Goal: Find specific fact: Find contact information

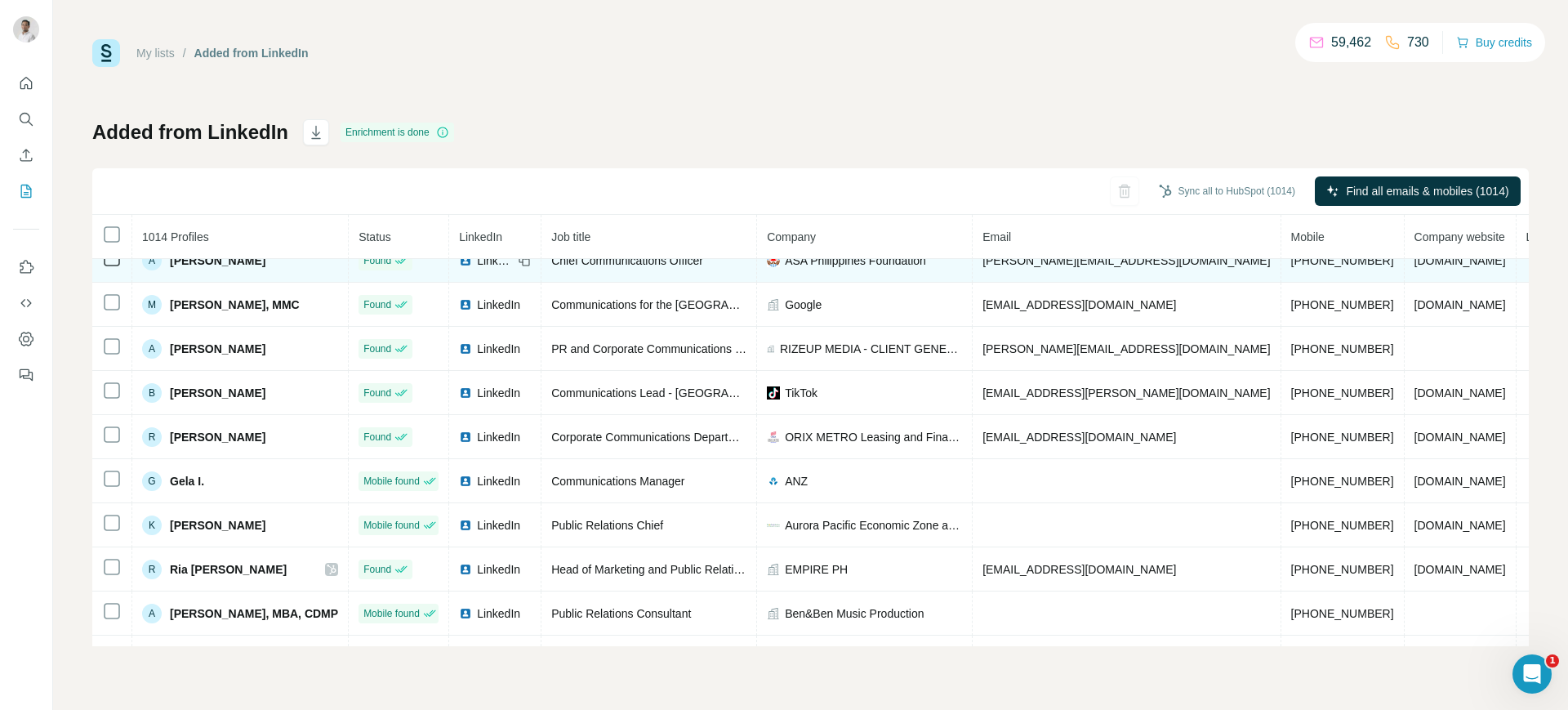
scroll to position [53, 0]
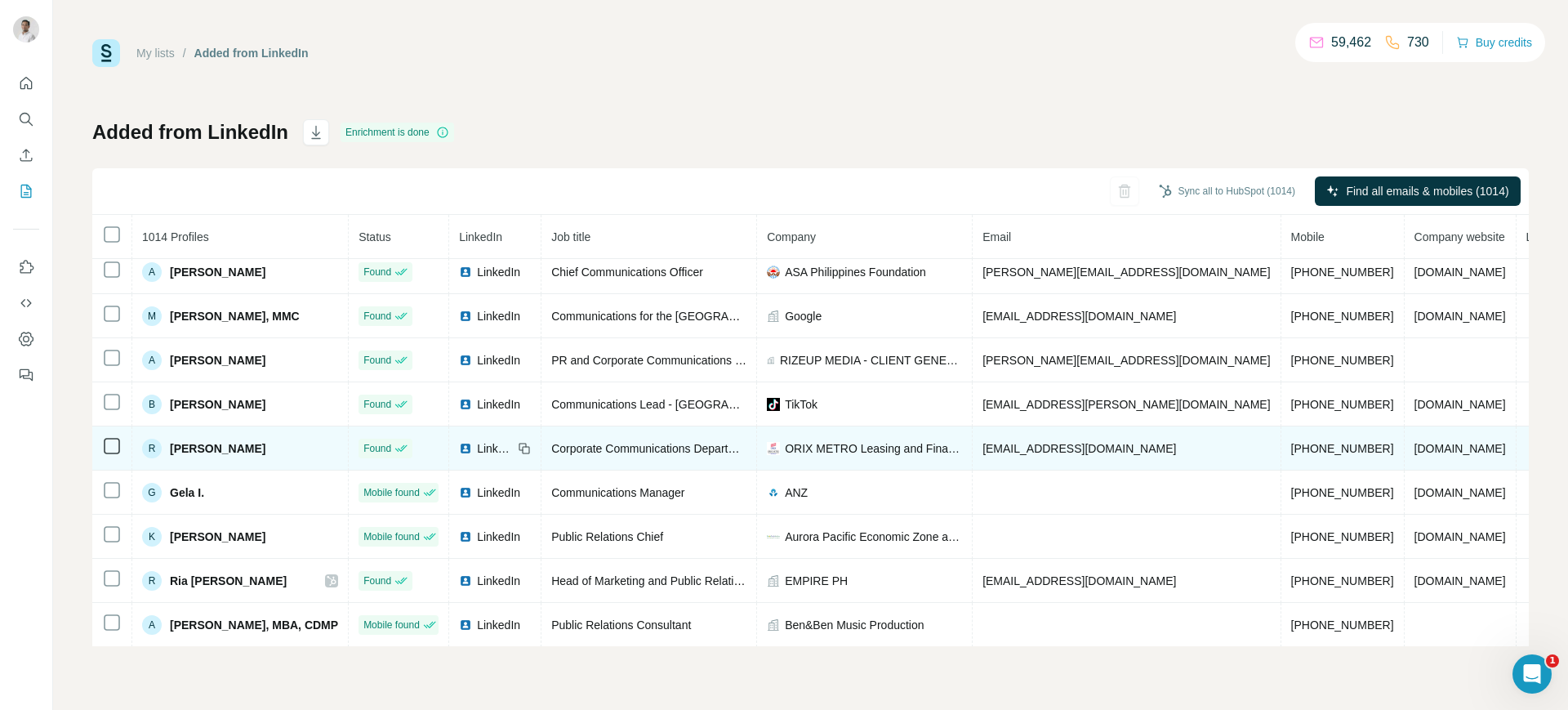
click at [1012, 453] on span "[EMAIL_ADDRESS][DOMAIN_NAME]" at bounding box center [1079, 448] width 193 height 13
copy span "[EMAIL_ADDRESS][DOMAIN_NAME]"
click at [219, 443] on span "[PERSON_NAME]" at bounding box center [218, 448] width 96 height 16
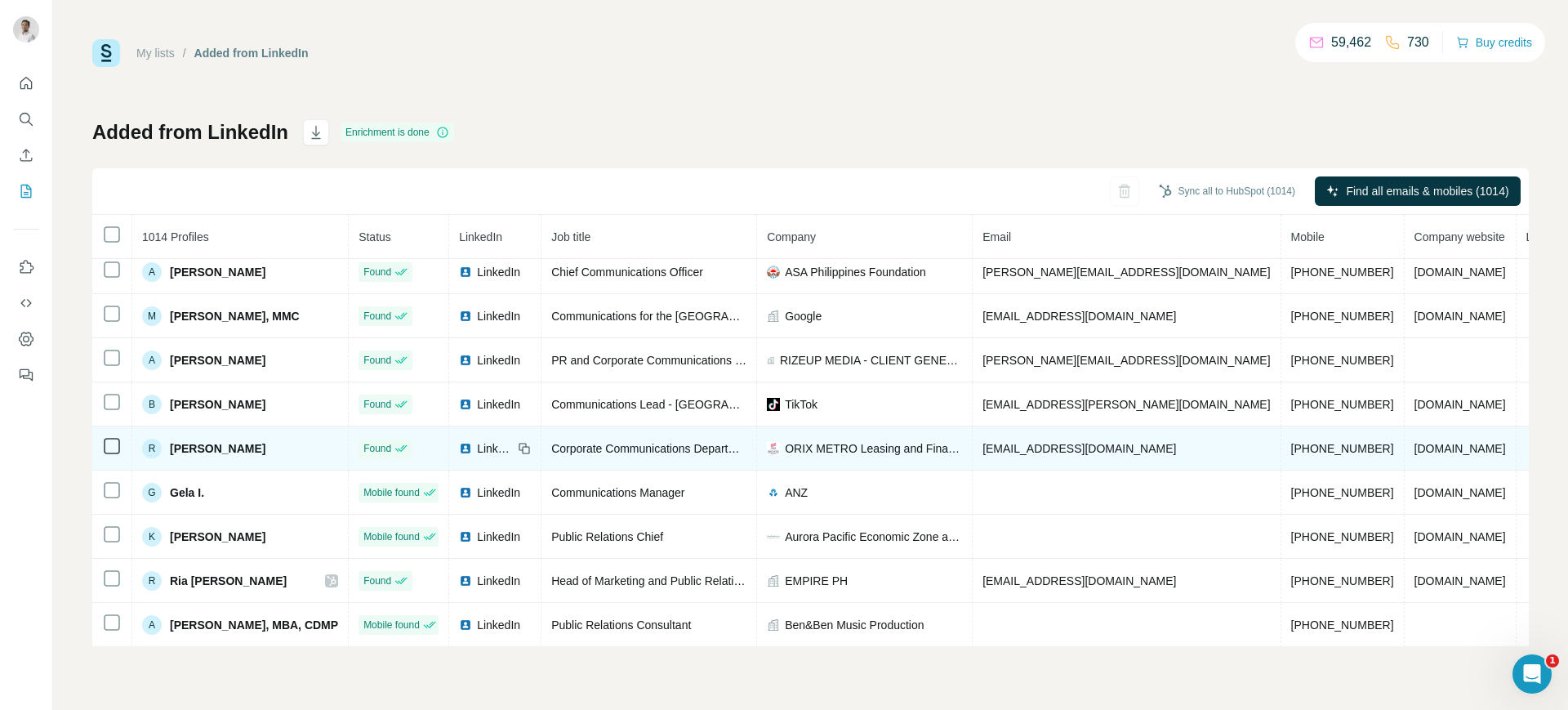
click at [219, 443] on span "[PERSON_NAME]" at bounding box center [218, 448] width 96 height 16
copy span "[PERSON_NAME]"
click at [471, 445] on img at bounding box center [465, 448] width 13 height 13
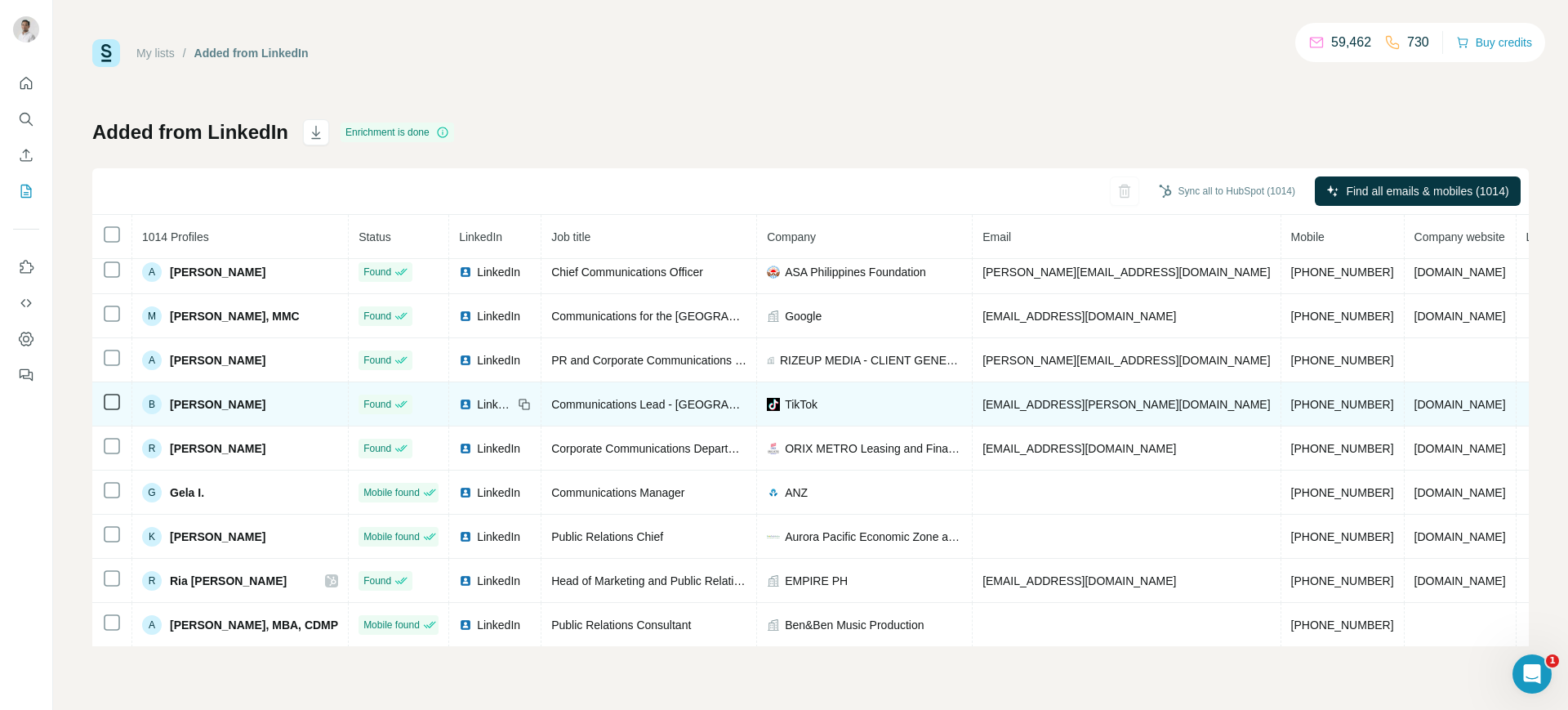
click at [1033, 397] on span "[EMAIL_ADDRESS][PERSON_NAME][DOMAIN_NAME]" at bounding box center [1126, 404] width 287 height 13
copy span "[EMAIL_ADDRESS][PERSON_NAME][DOMAIN_NAME]"
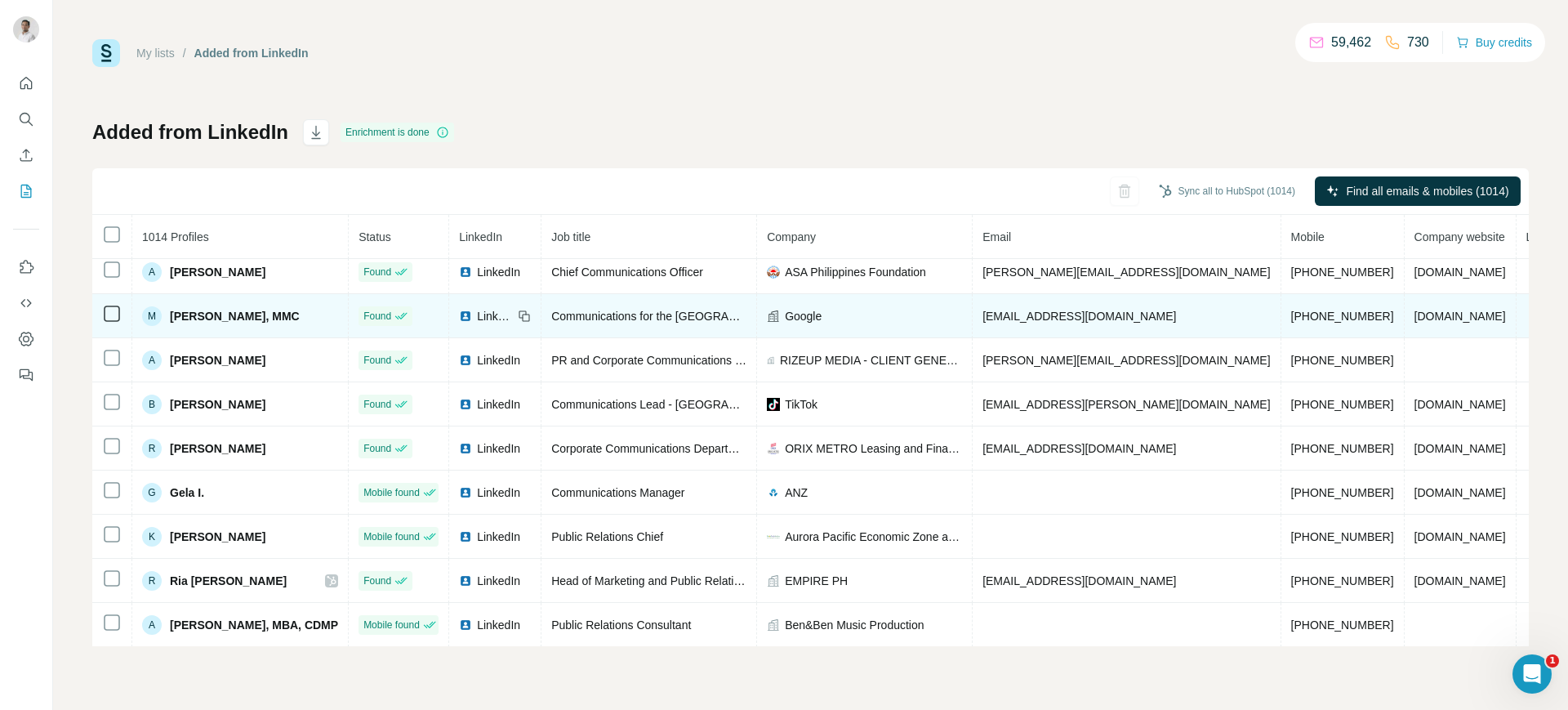
click at [1010, 311] on span "[EMAIL_ADDRESS][DOMAIN_NAME]" at bounding box center [1079, 316] width 193 height 13
copy span "[EMAIL_ADDRESS][DOMAIN_NAME]"
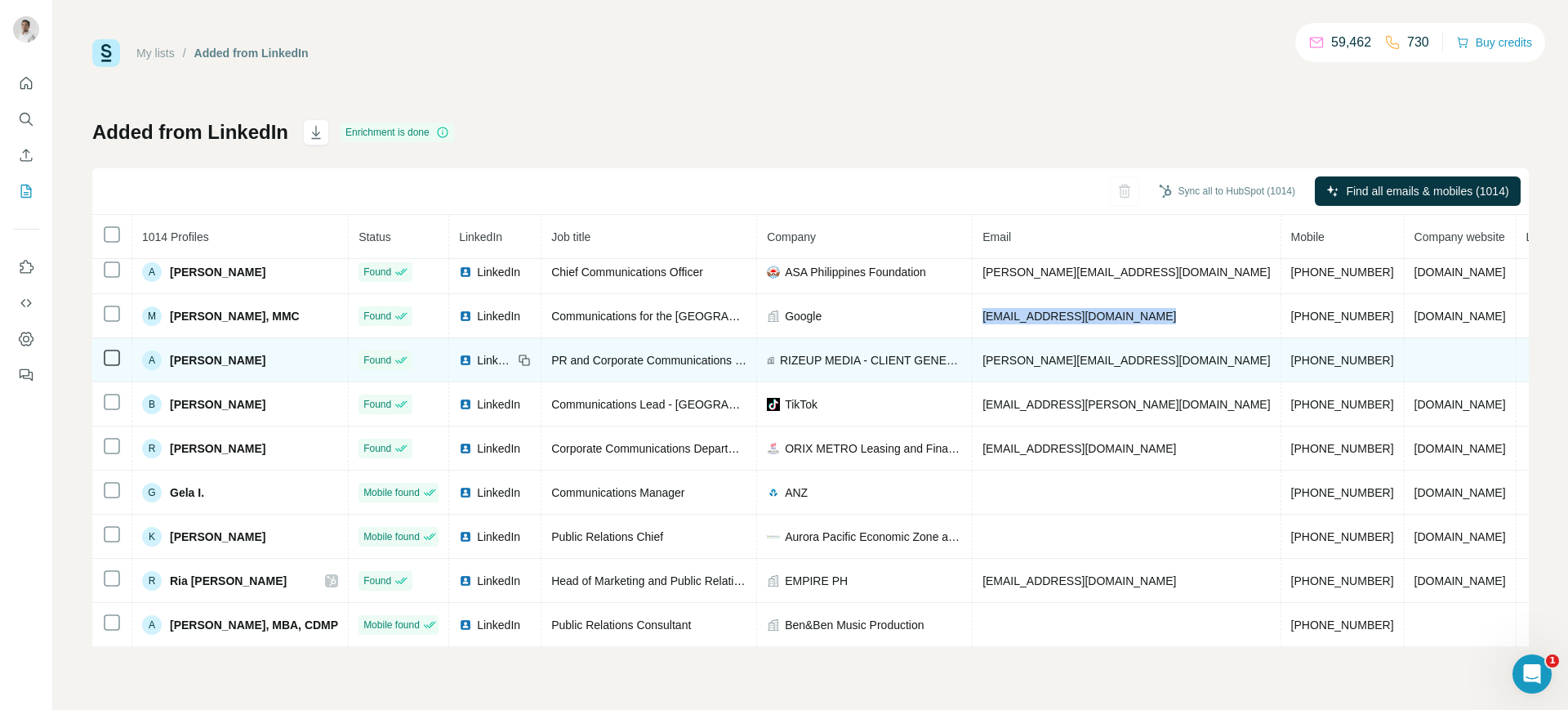
scroll to position [0, 0]
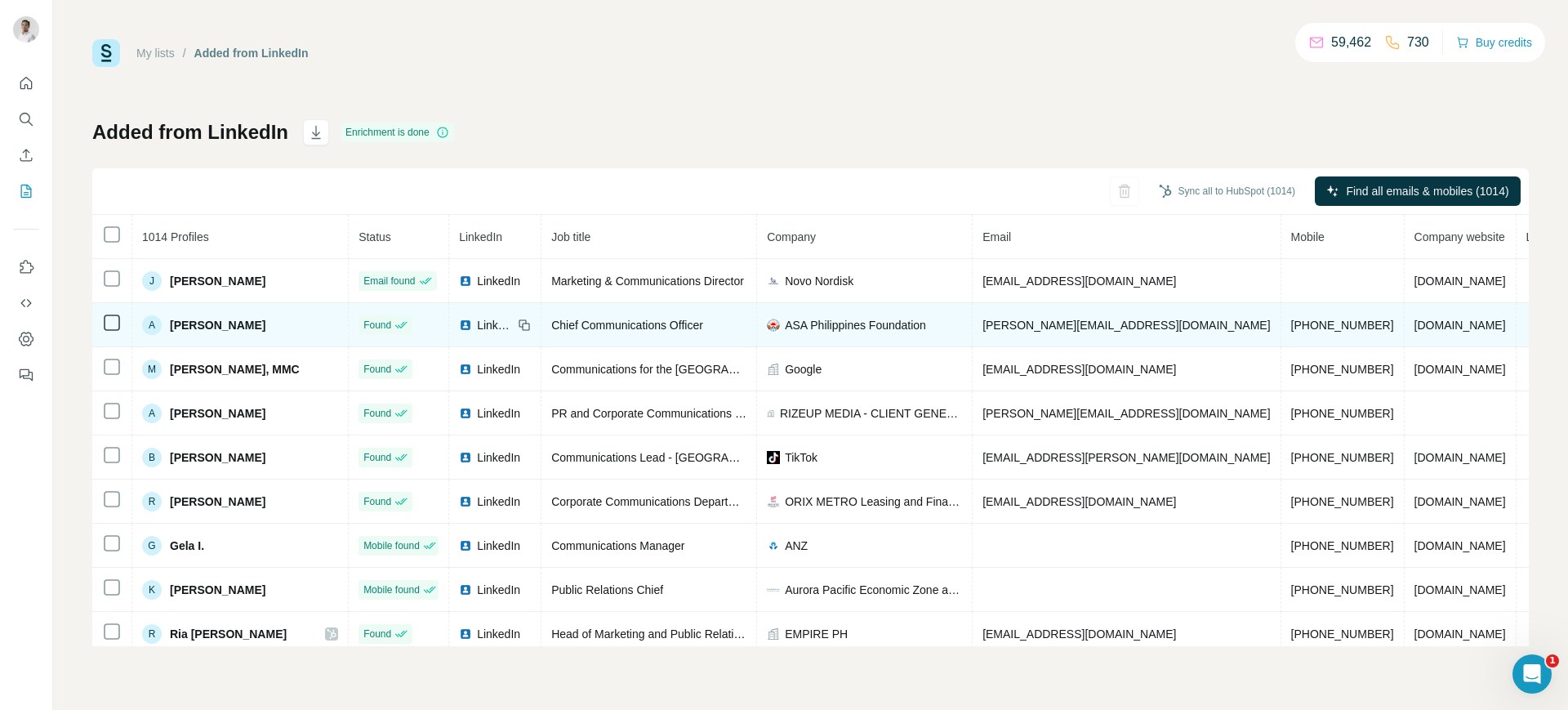
click at [747, 338] on td "Chief Communications Officer" at bounding box center [649, 324] width 216 height 44
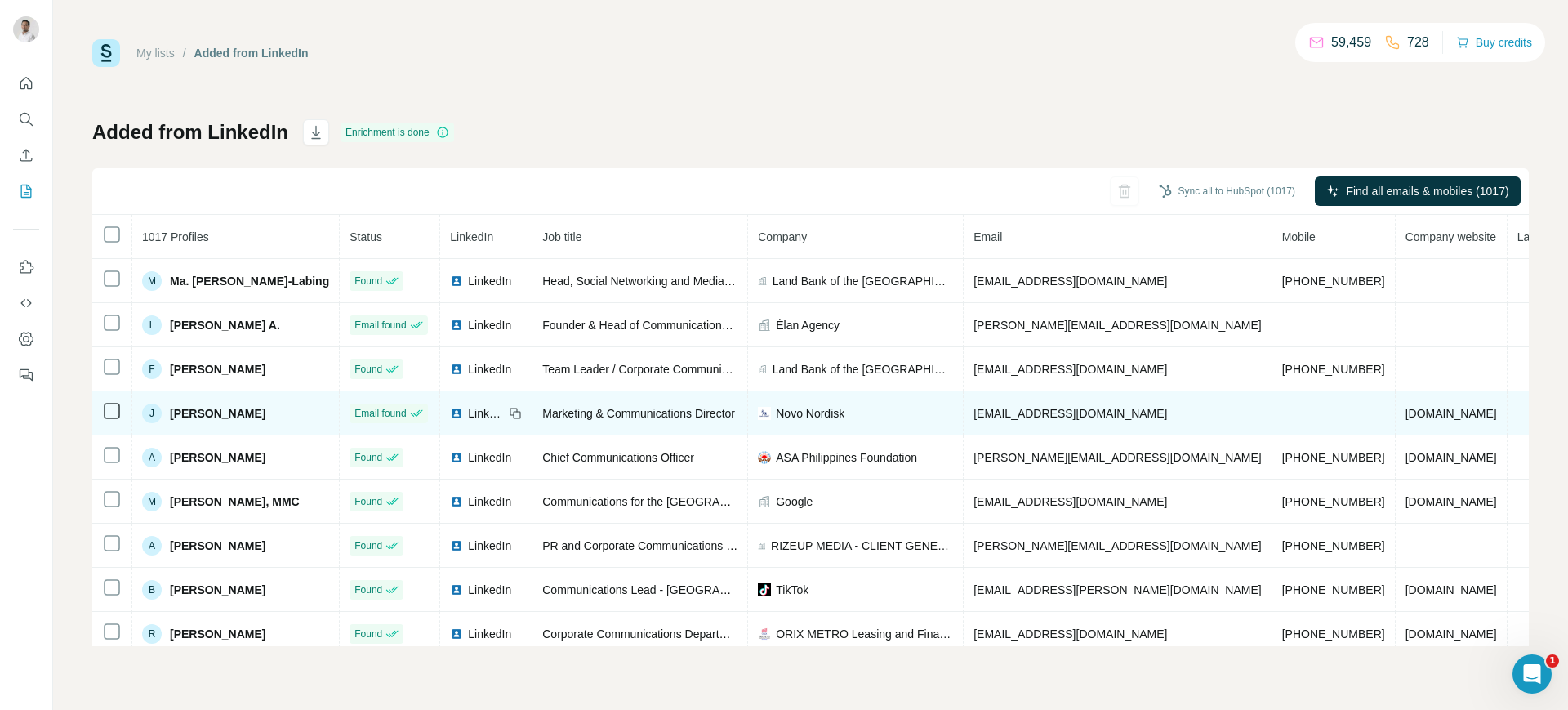
scroll to position [64, 0]
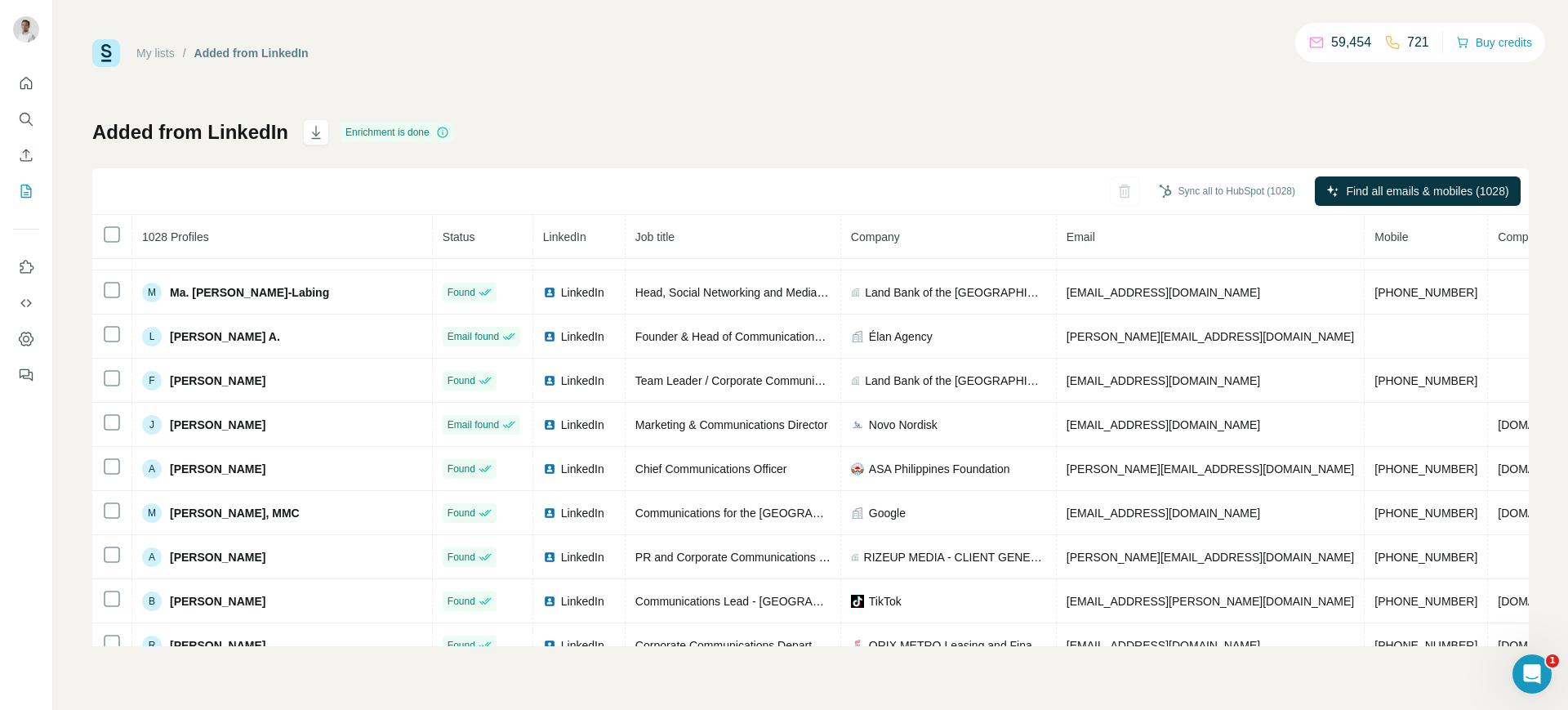
scroll to position [470, 0]
